Goal: Information Seeking & Learning: Learn about a topic

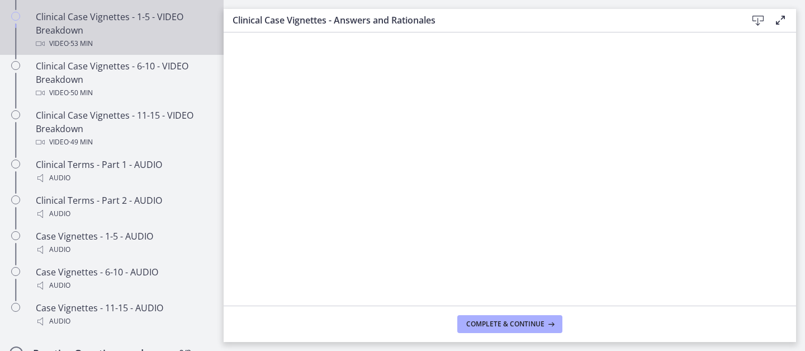
scroll to position [809, 0]
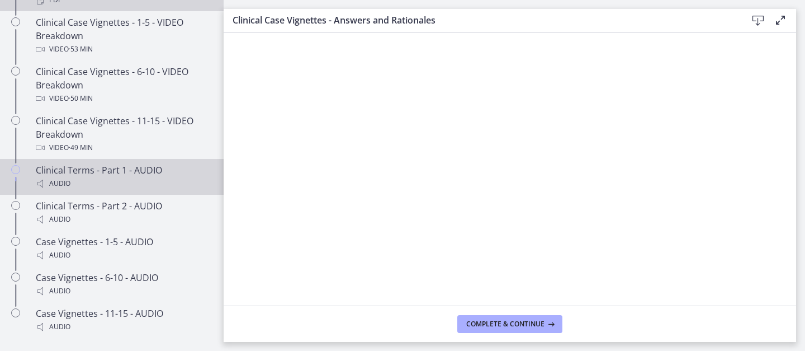
click at [148, 178] on div "Audio" at bounding box center [123, 183] width 174 height 13
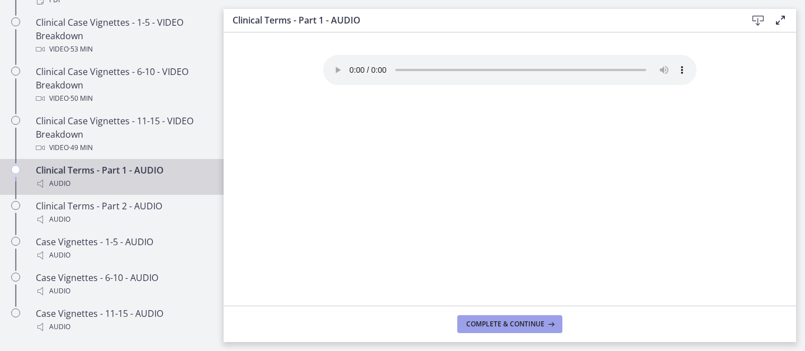
click at [487, 324] on span "Complete & continue" at bounding box center [505, 323] width 78 height 9
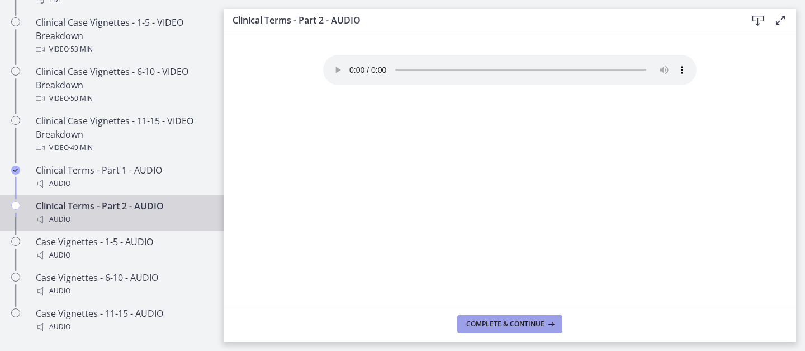
click at [487, 324] on span "Complete & continue" at bounding box center [505, 323] width 78 height 9
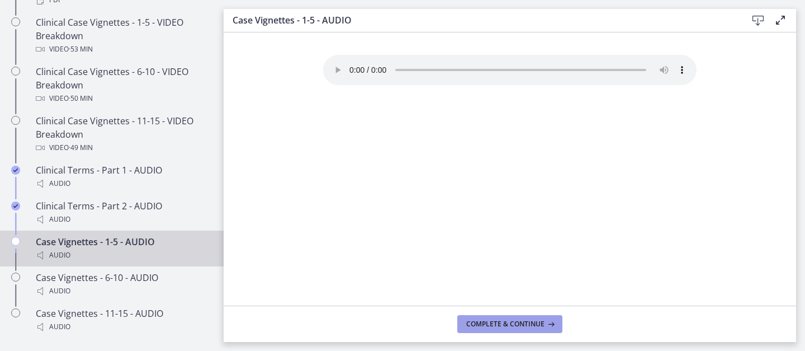
click at [487, 325] on span "Complete & continue" at bounding box center [505, 323] width 78 height 9
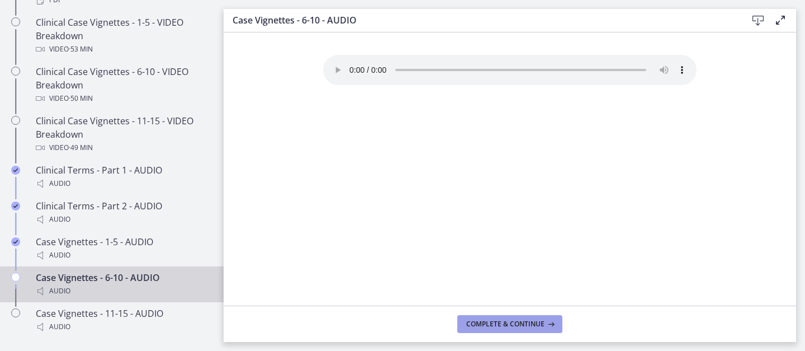
click at [487, 325] on span "Complete & continue" at bounding box center [505, 323] width 78 height 9
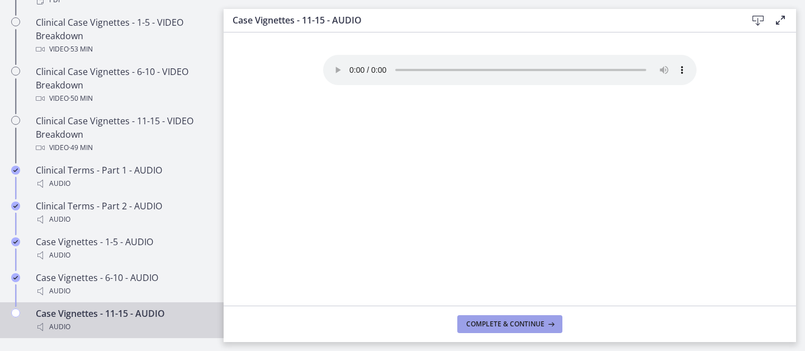
click at [487, 325] on span "Complete & continue" at bounding box center [505, 323] width 78 height 9
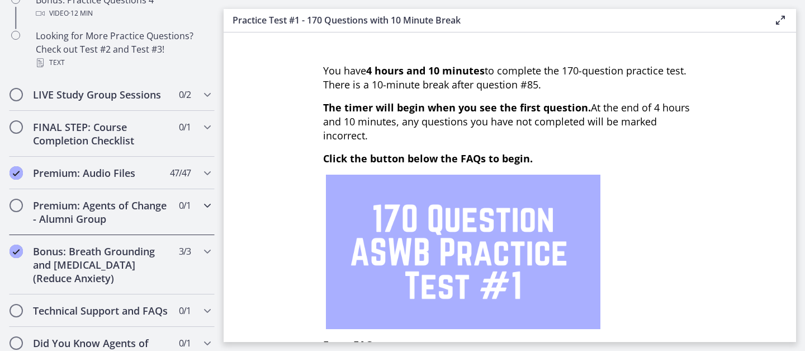
scroll to position [925, 0]
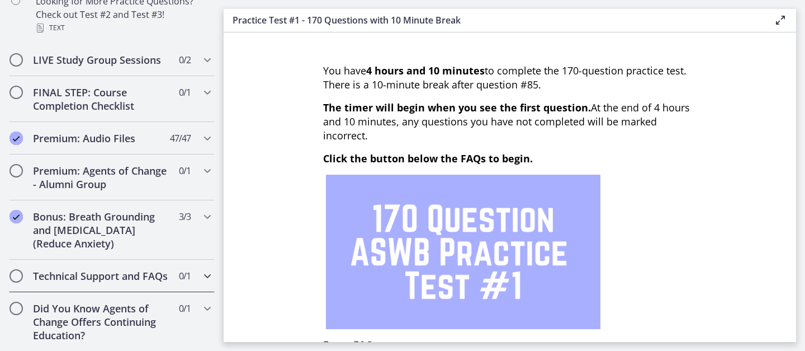
click at [117, 276] on h2 "Technical Support and FAQs" at bounding box center [101, 275] width 136 height 13
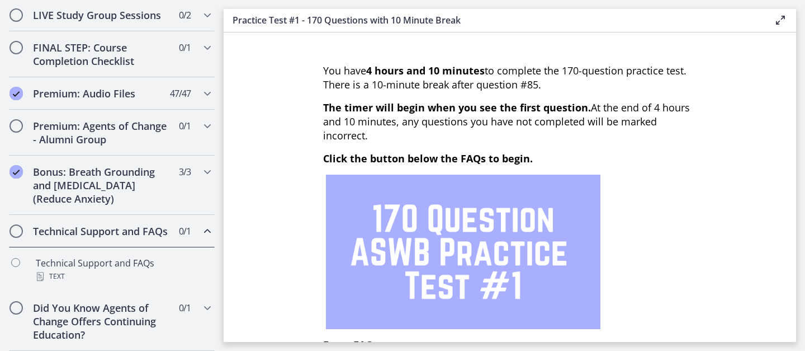
scroll to position [634, 0]
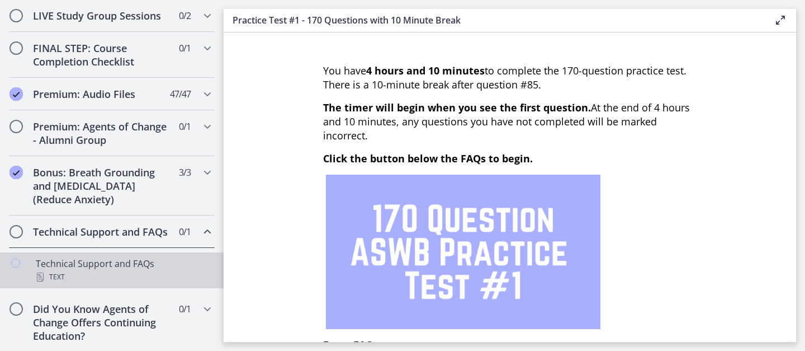
click at [117, 275] on div "Text" at bounding box center [123, 276] width 174 height 13
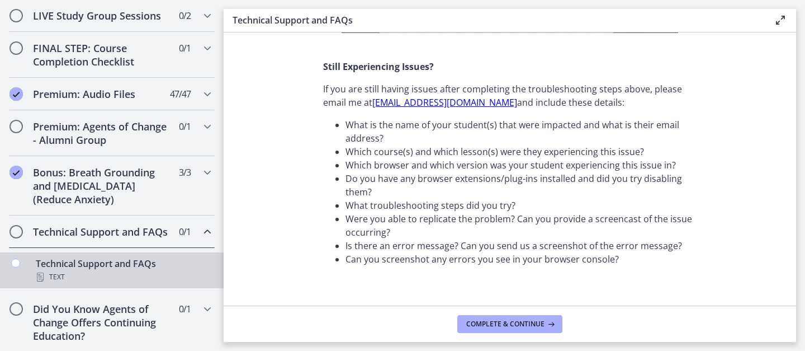
scroll to position [464, 0]
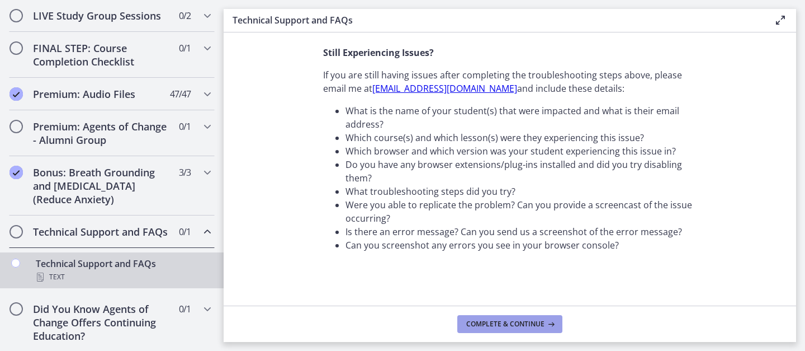
click at [494, 318] on button "Complete & continue" at bounding box center [509, 324] width 105 height 18
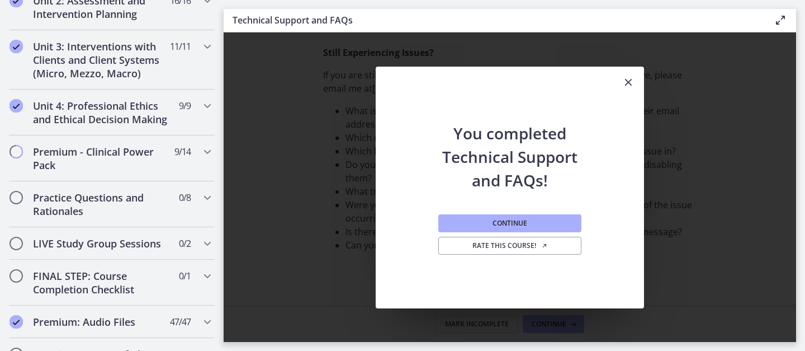
scroll to position [294, 0]
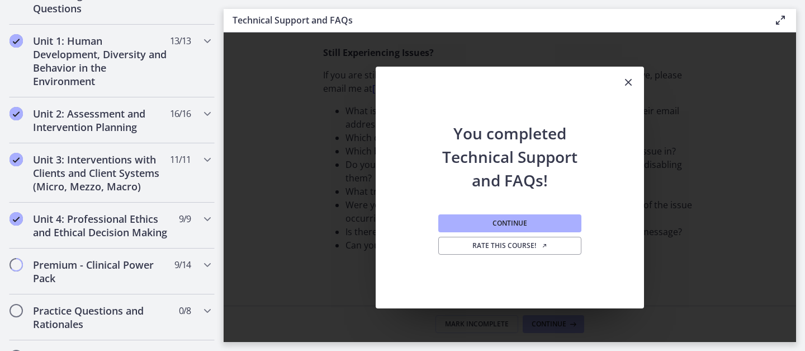
click at [629, 83] on icon "Close" at bounding box center [628, 81] width 13 height 13
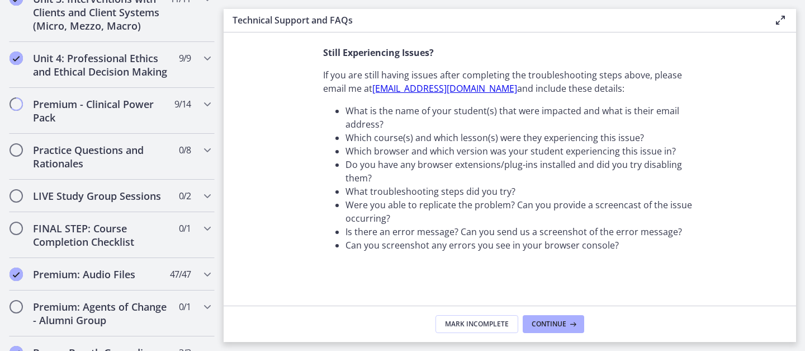
scroll to position [455, 0]
click at [160, 107] on h2 "Premium - Clinical Power Pack" at bounding box center [101, 110] width 136 height 27
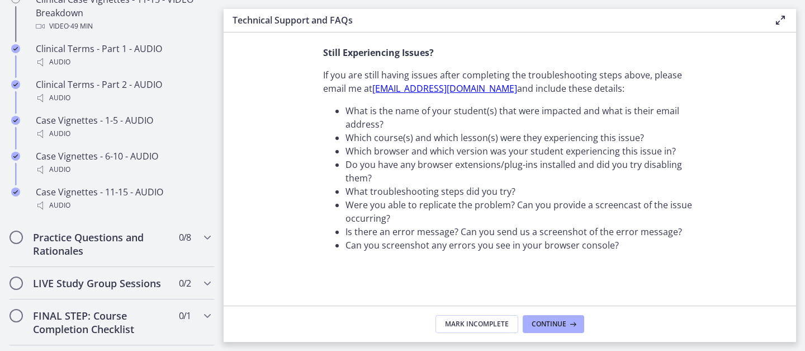
scroll to position [935, 0]
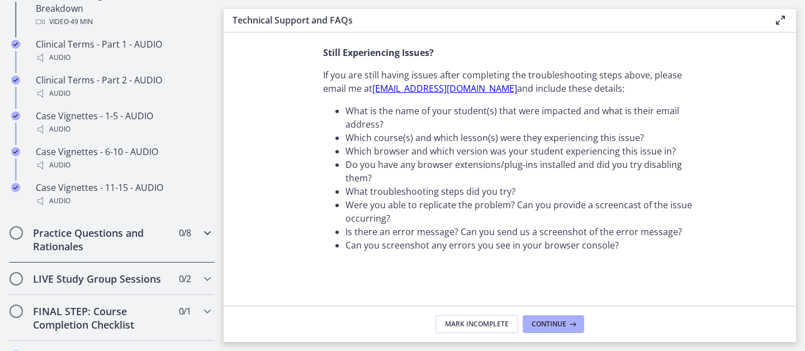
click at [111, 238] on h2 "Practice Questions and Rationales" at bounding box center [101, 239] width 136 height 27
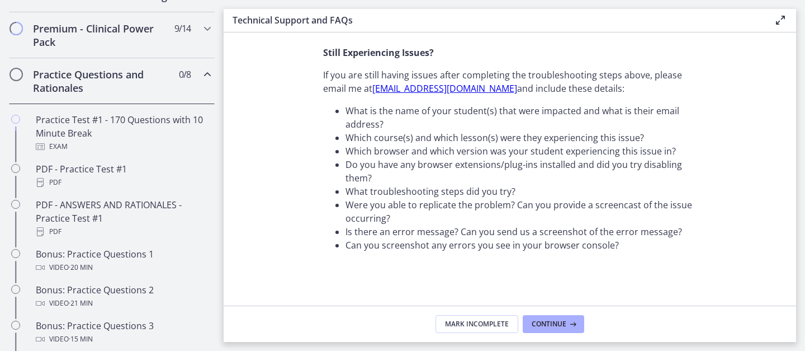
scroll to position [522, 0]
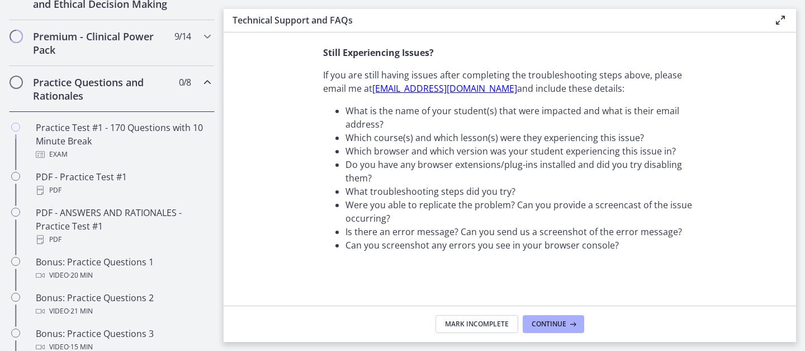
click at [162, 92] on h2 "Practice Questions and Rationales" at bounding box center [101, 88] width 136 height 27
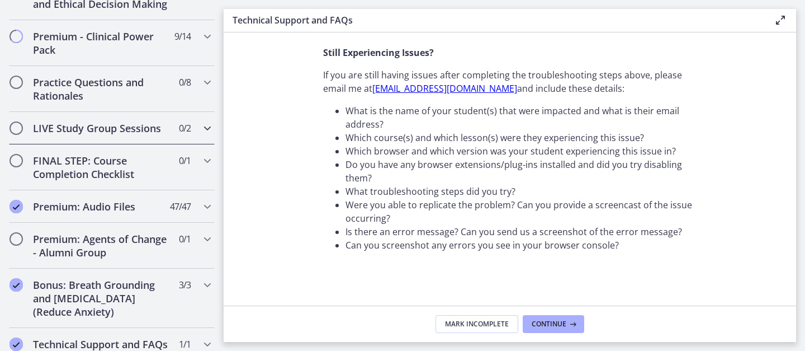
click at [139, 128] on h2 "LIVE Study Group Sessions" at bounding box center [101, 127] width 136 height 13
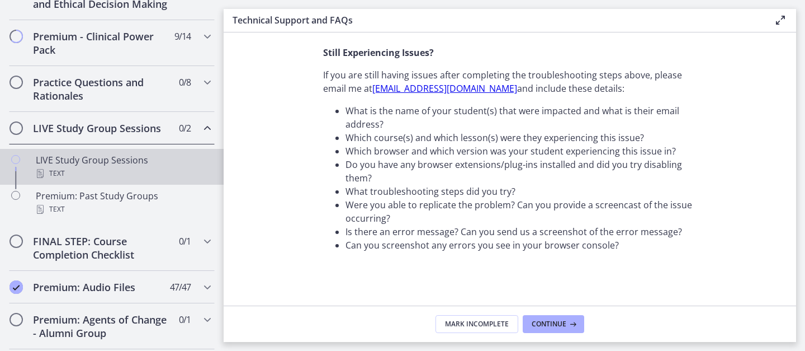
click at [125, 159] on div "LIVE Study Group Sessions Text" at bounding box center [123, 166] width 174 height 27
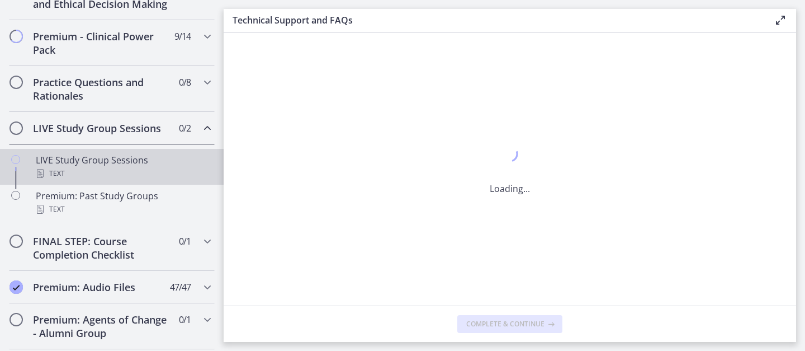
scroll to position [0, 0]
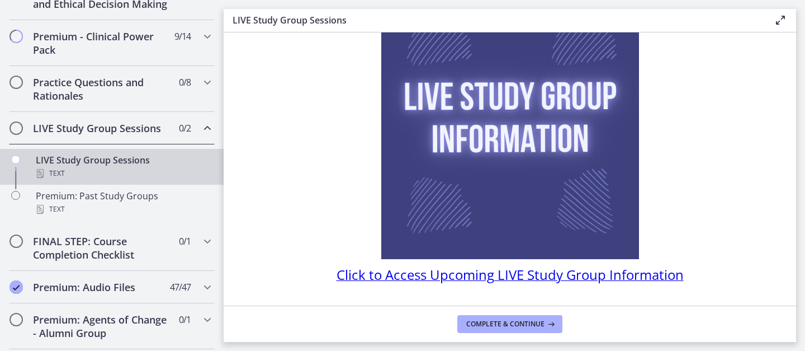
scroll to position [133, 0]
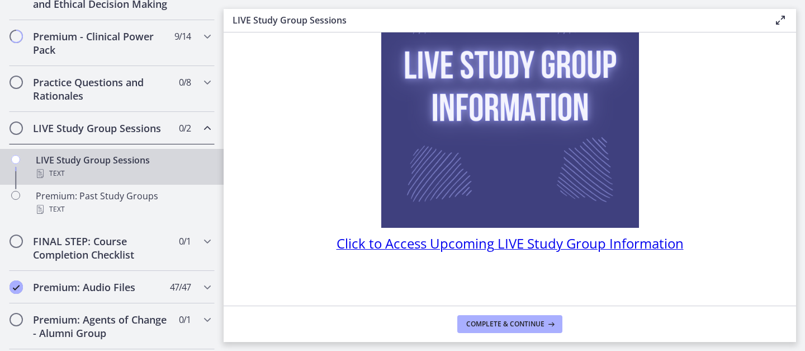
click at [178, 158] on div "LIVE Study Group Sessions Text" at bounding box center [123, 166] width 174 height 27
click at [174, 134] on div "LIVE Study Group Sessions 0 / 2 Completed" at bounding box center [112, 128] width 206 height 32
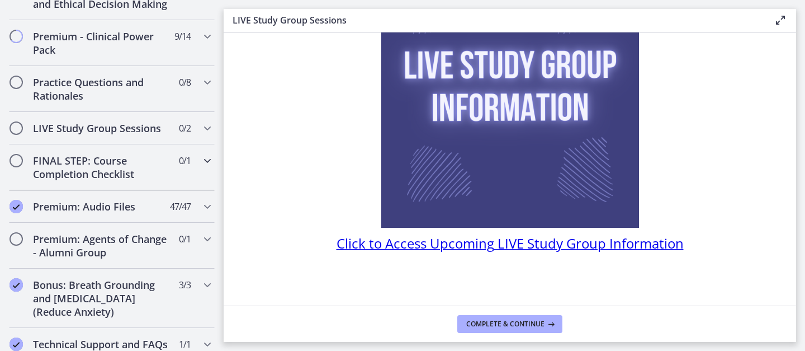
click at [154, 164] on h2 "FINAL STEP: Course Completion Checklist" at bounding box center [101, 167] width 136 height 27
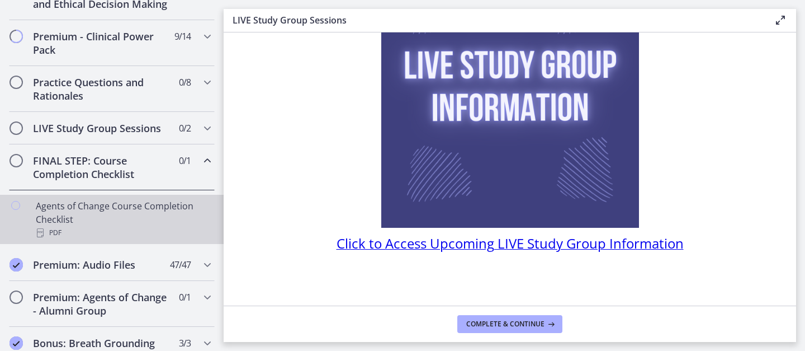
click at [135, 207] on div "Agents of Change Course Completion Checklist PDF" at bounding box center [123, 219] width 174 height 40
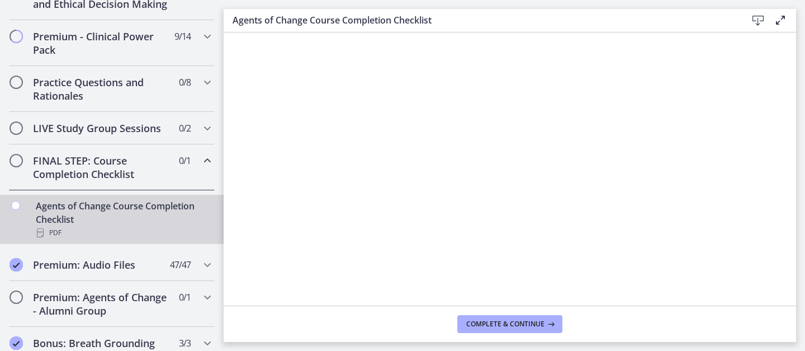
click at [69, 208] on div "Agents of Change Course Completion Checklist PDF" at bounding box center [123, 219] width 174 height 40
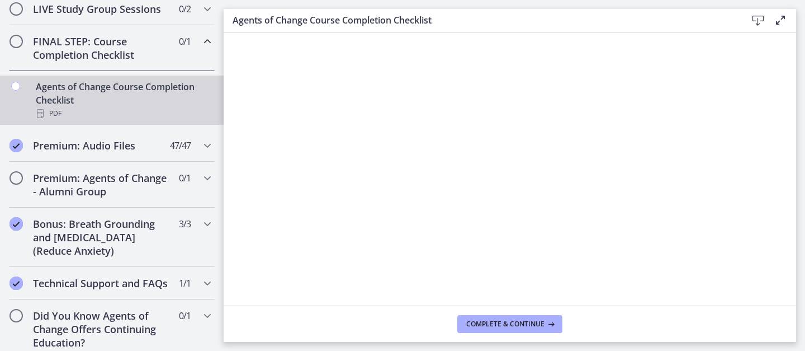
scroll to position [648, 0]
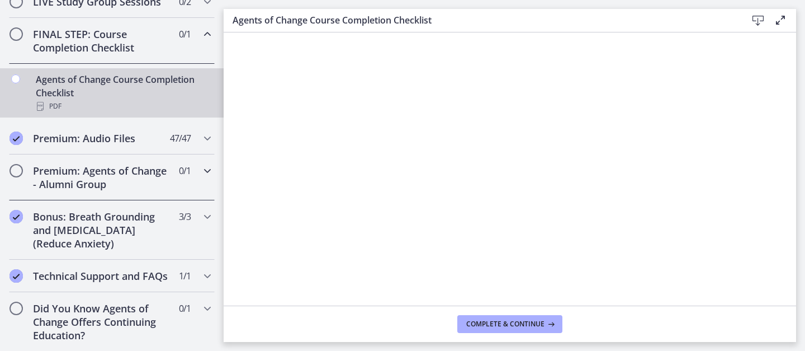
click at [111, 164] on h2 "Premium: Agents of Change - Alumni Group" at bounding box center [101, 177] width 136 height 27
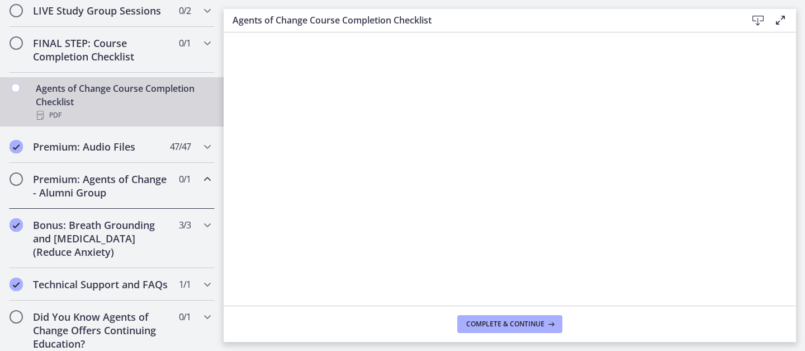
scroll to position [635, 0]
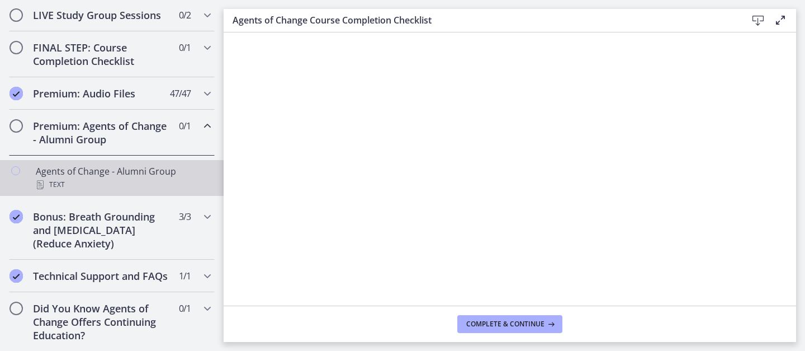
click at [112, 165] on div "Agents of Change - Alumni Group Text" at bounding box center [123, 177] width 174 height 27
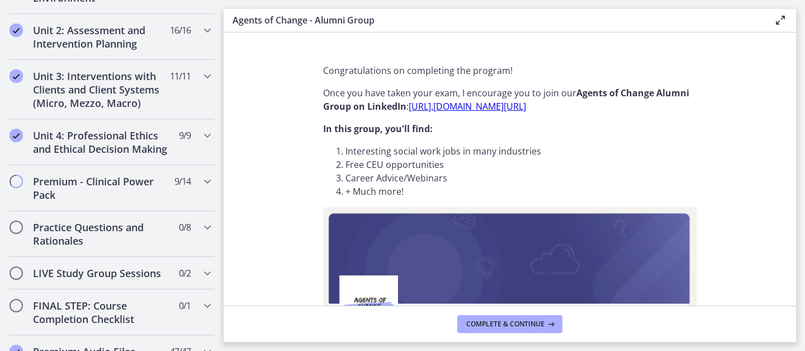
scroll to position [374, 0]
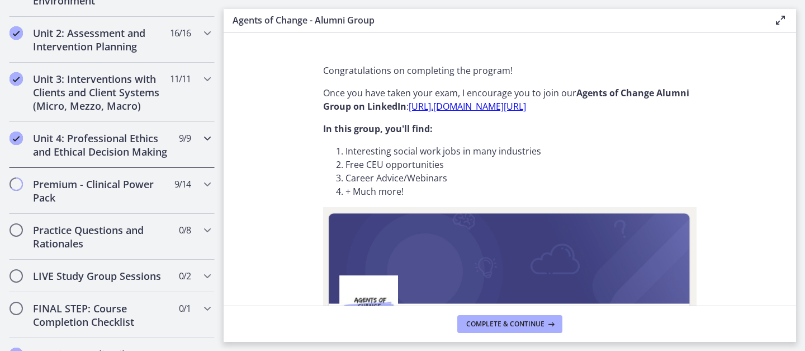
click at [169, 154] on h2 "Unit 4: Professional Ethics and Ethical Decision Making" at bounding box center [101, 144] width 136 height 27
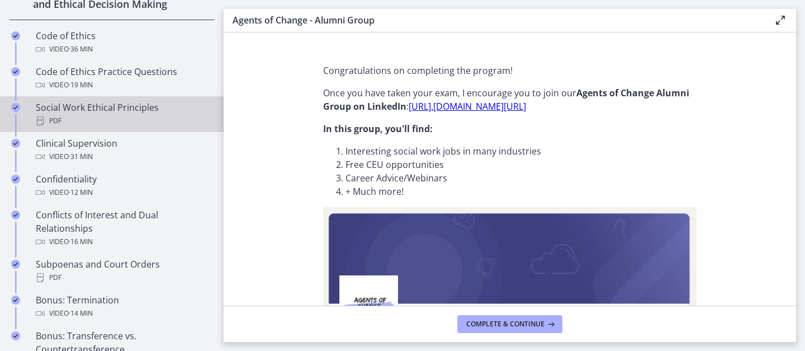
scroll to position [470, 0]
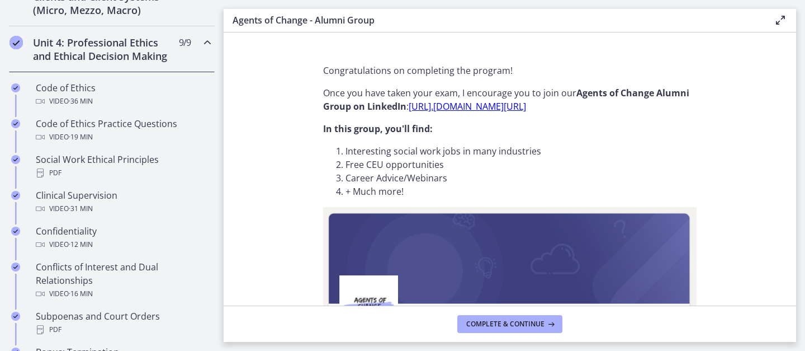
click at [172, 58] on div "Unit 4: Professional Ethics and Ethical Decision Making 9 / 9 Completed" at bounding box center [112, 49] width 206 height 46
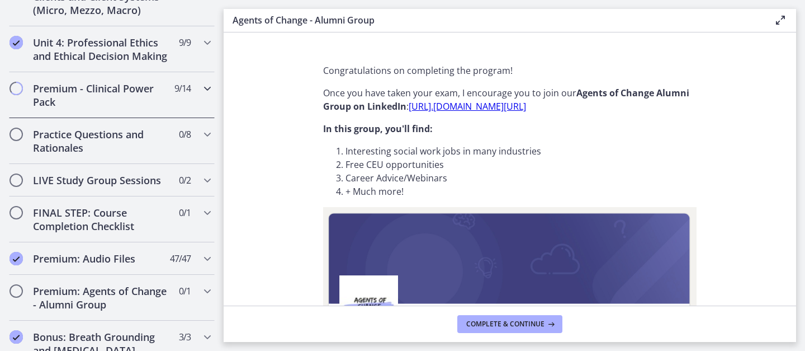
click at [148, 98] on h2 "Premium - Clinical Power Pack" at bounding box center [101, 95] width 136 height 27
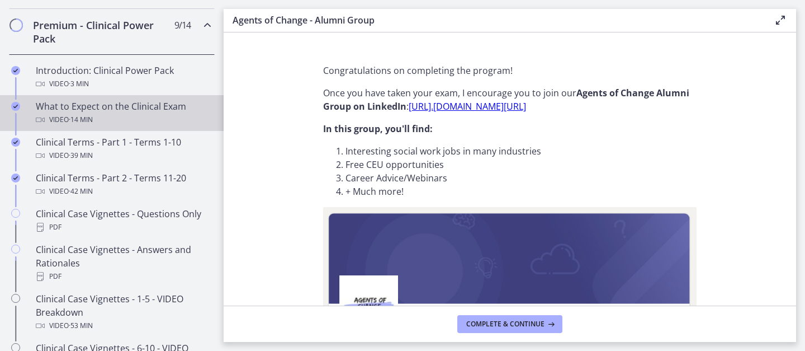
scroll to position [530, 0]
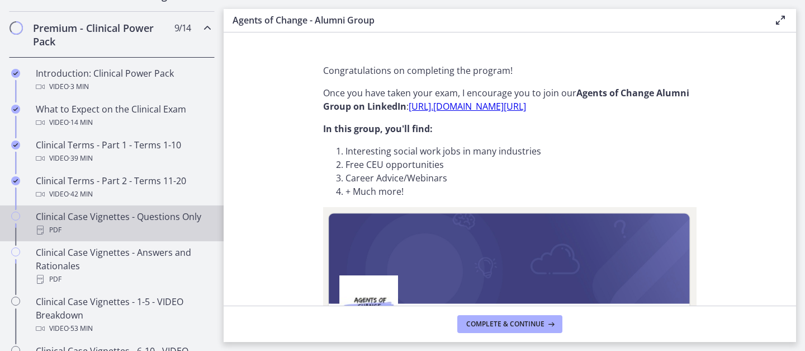
click at [93, 222] on div "Clinical Case Vignettes - Questions Only PDF" at bounding box center [123, 223] width 174 height 27
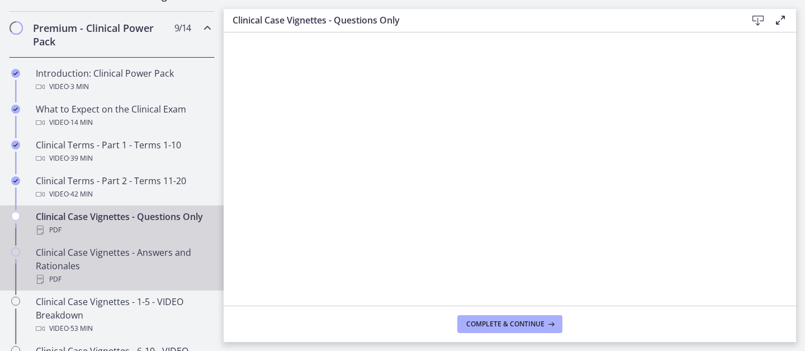
click at [107, 257] on div "Clinical Case Vignettes - Answers and Rationales PDF" at bounding box center [123, 265] width 174 height 40
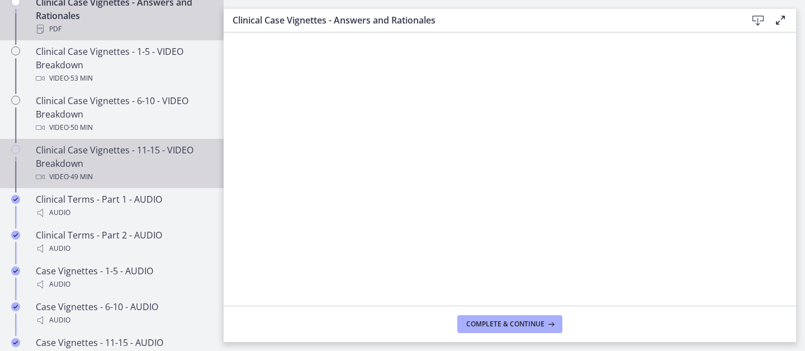
scroll to position [782, 0]
